Goal: Task Accomplishment & Management: Use online tool/utility

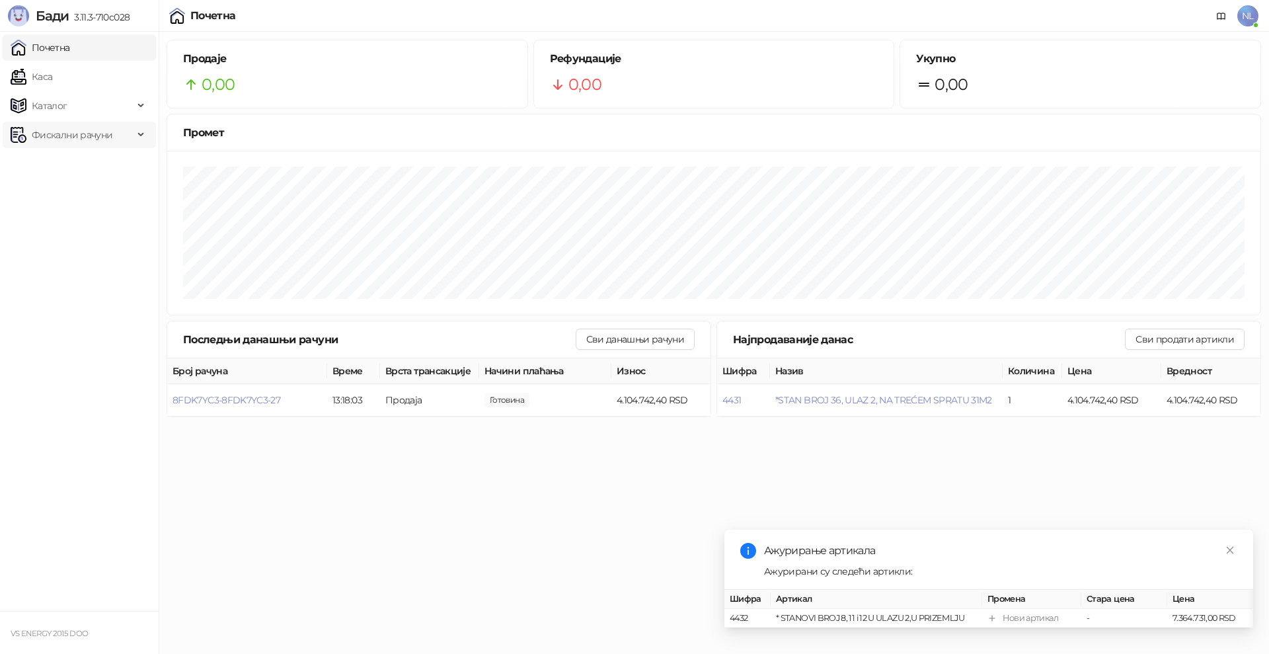
click at [73, 139] on span "Фискални рачуни" at bounding box center [72, 135] width 81 height 26
click at [75, 157] on link "Издати рачуни" at bounding box center [60, 164] width 89 height 26
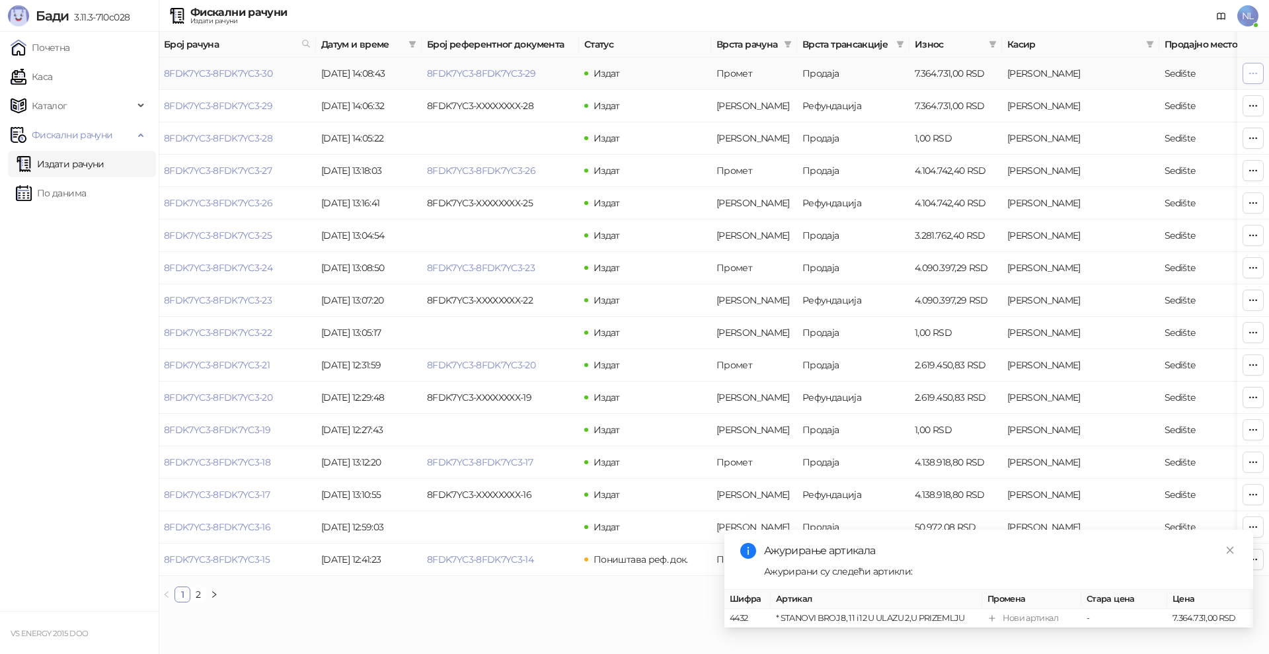
click at [1254, 69] on icon "button" at bounding box center [1253, 73] width 11 height 11
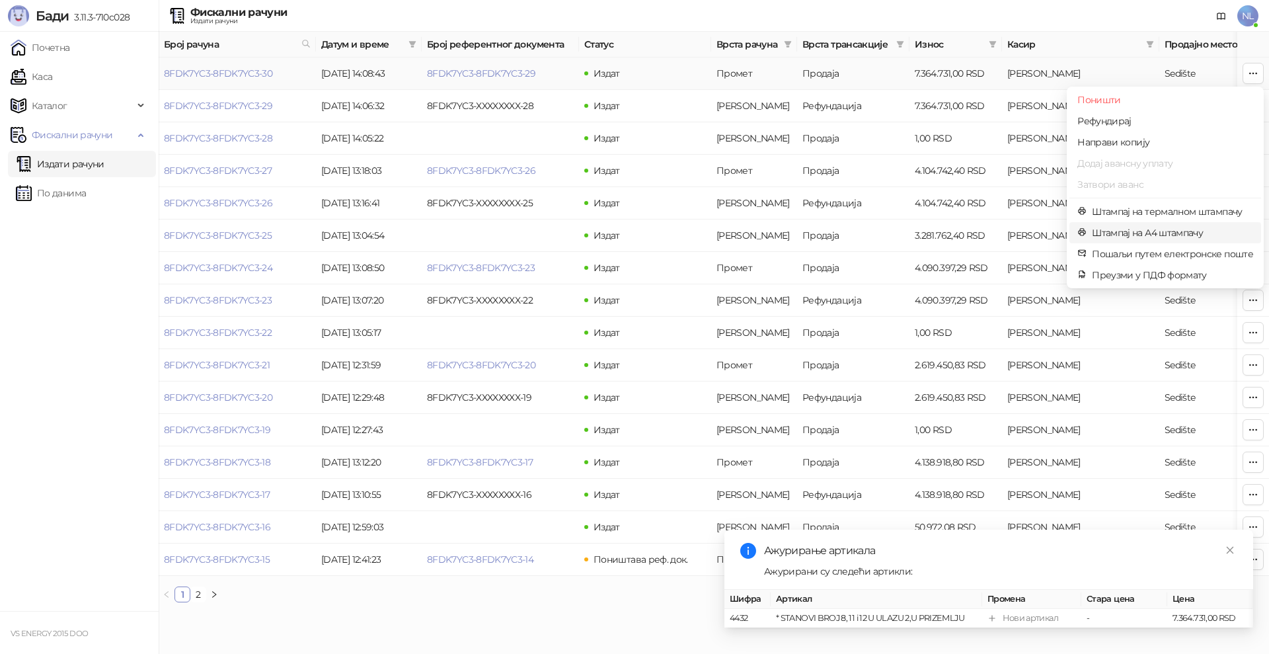
click at [1137, 239] on span "Штампај на А4 штампачу" at bounding box center [1172, 232] width 161 height 15
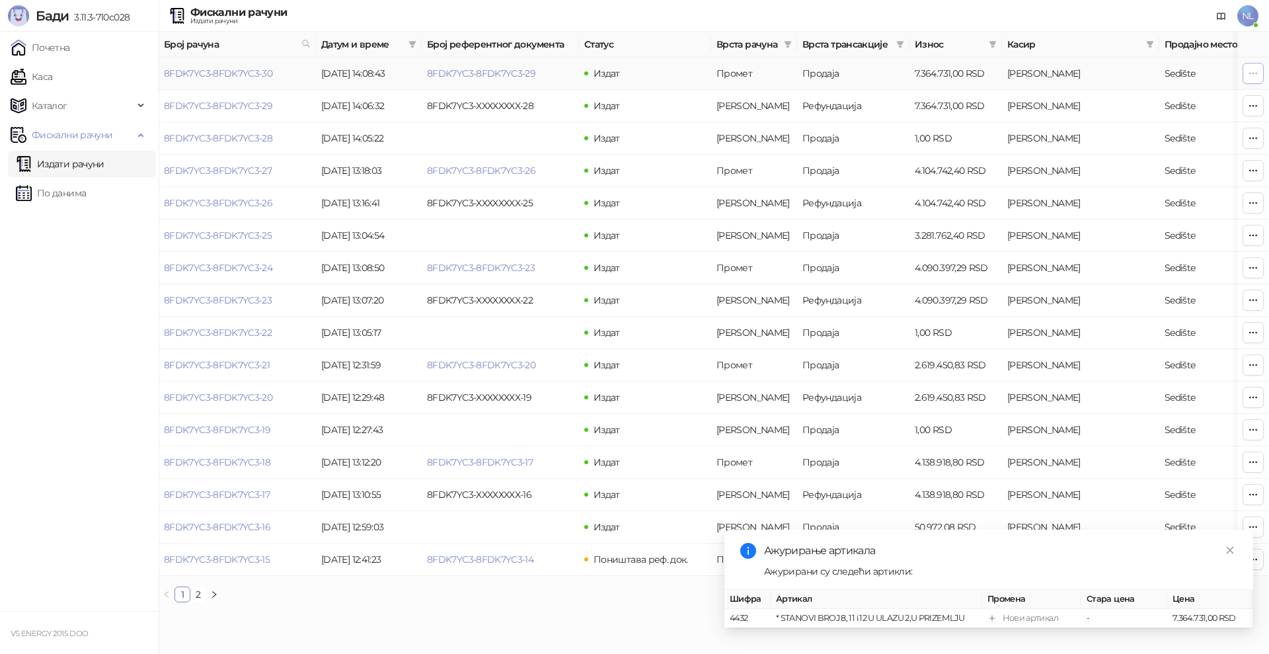
click at [1253, 72] on icon "button" at bounding box center [1253, 73] width 11 height 11
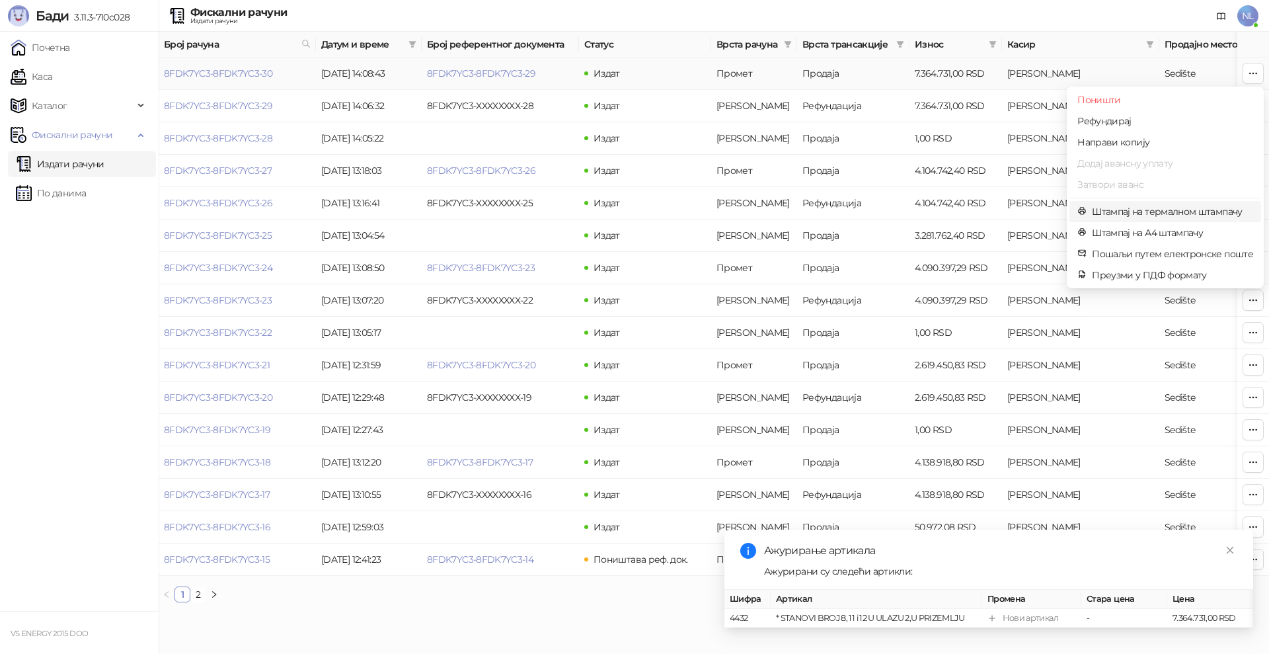
click at [1161, 215] on span "Штампај на термалном штампачу" at bounding box center [1172, 211] width 161 height 15
